Goal: Navigation & Orientation: Find specific page/section

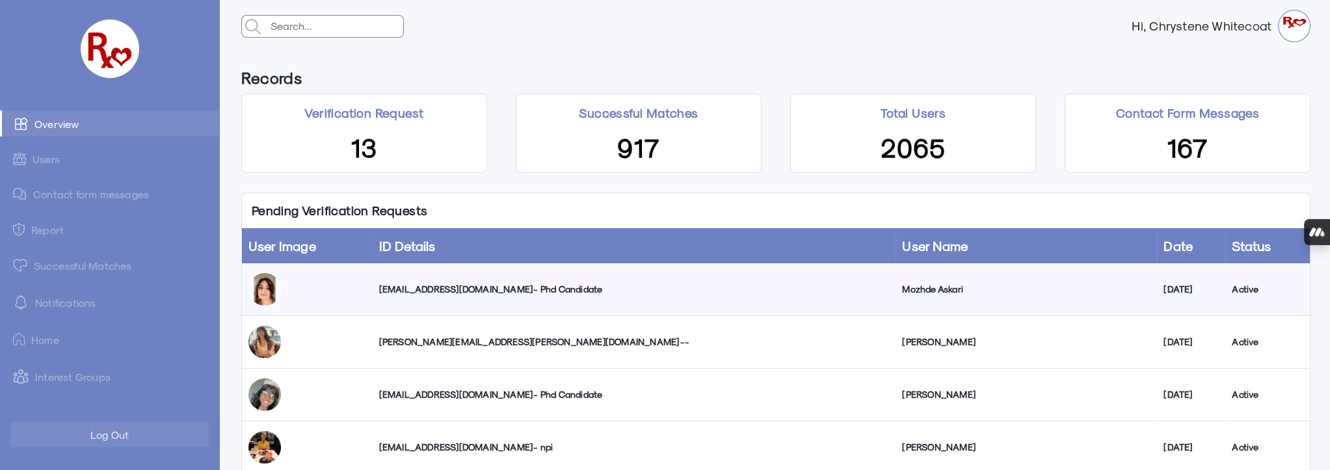
click at [98, 269] on link "Successful Matches" at bounding box center [109, 265] width 219 height 26
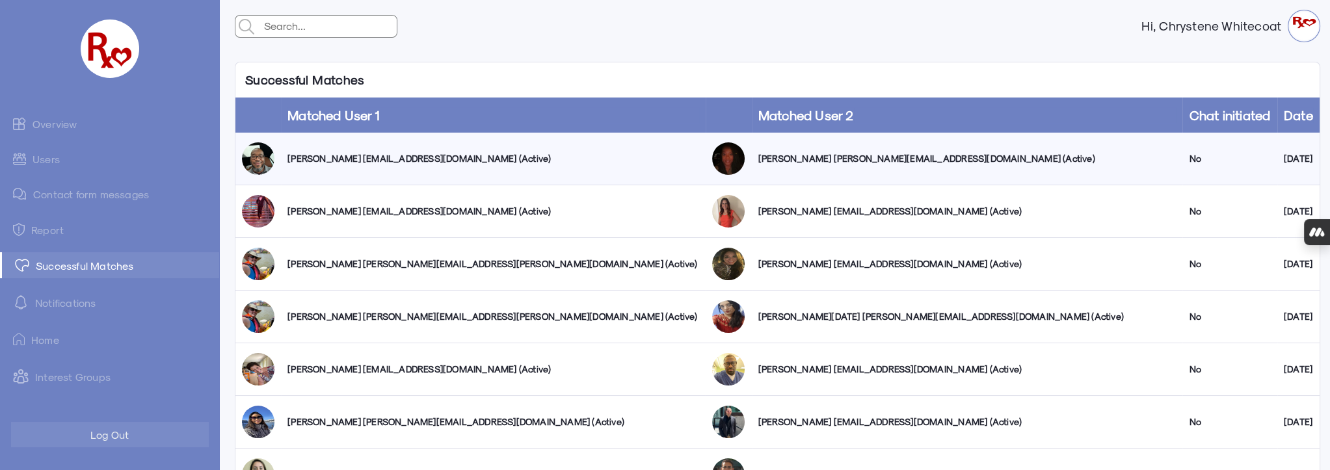
click at [39, 155] on link "Users" at bounding box center [109, 158] width 219 height 25
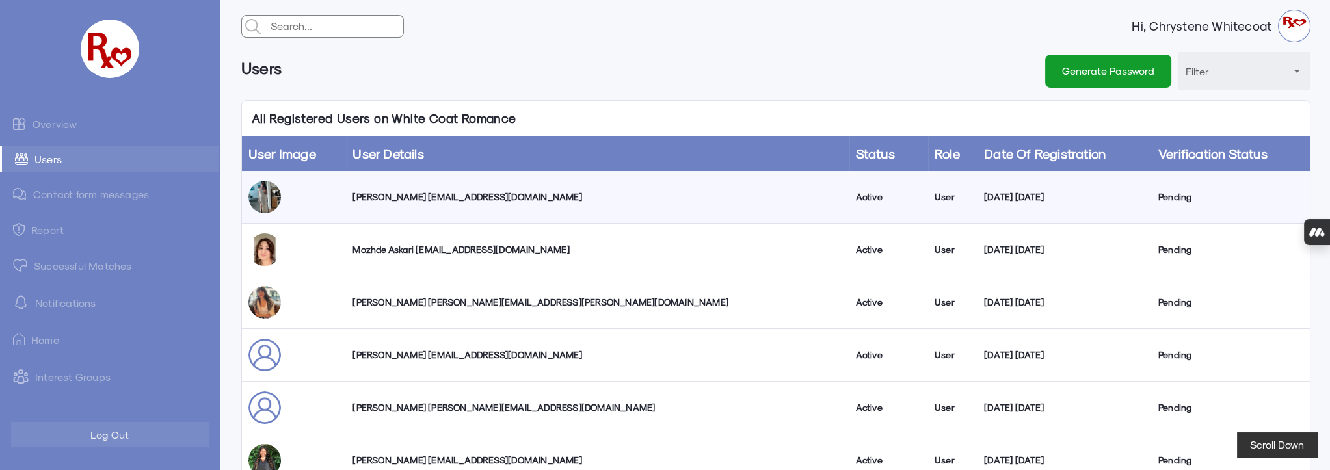
click at [62, 124] on link "Overview" at bounding box center [109, 124] width 219 height 26
